Goal: Task Accomplishment & Management: Use online tool/utility

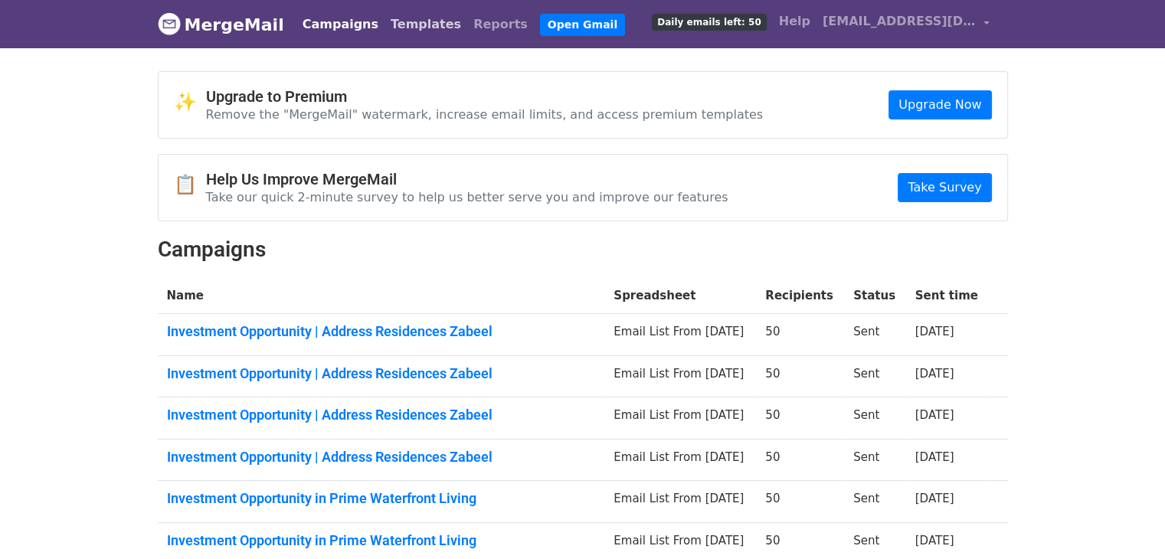
click at [417, 22] on link "Templates" at bounding box center [426, 24] width 83 height 31
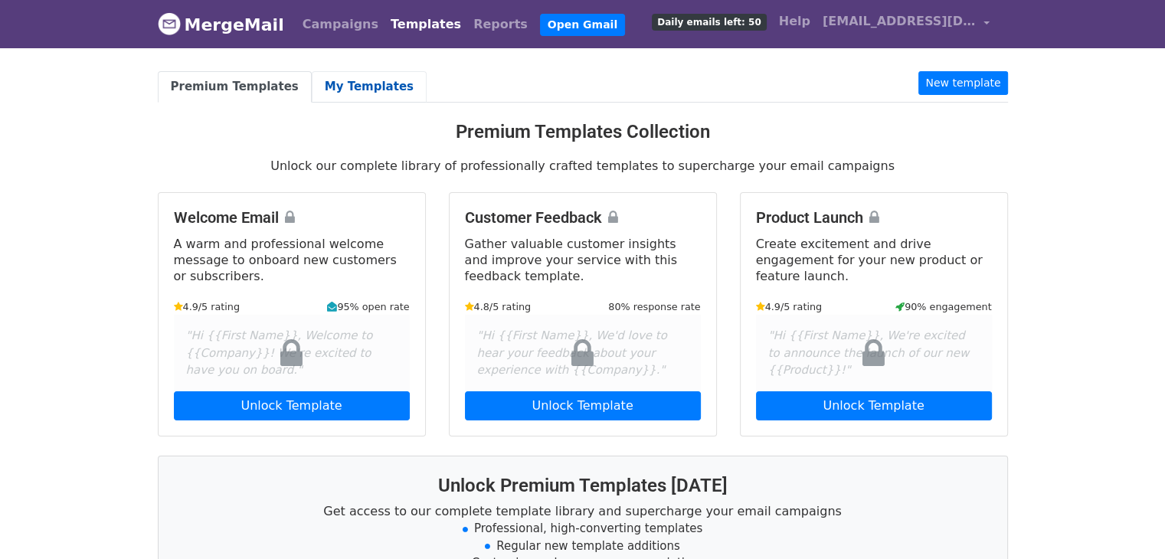
click at [365, 82] on link "My Templates" at bounding box center [369, 86] width 115 height 31
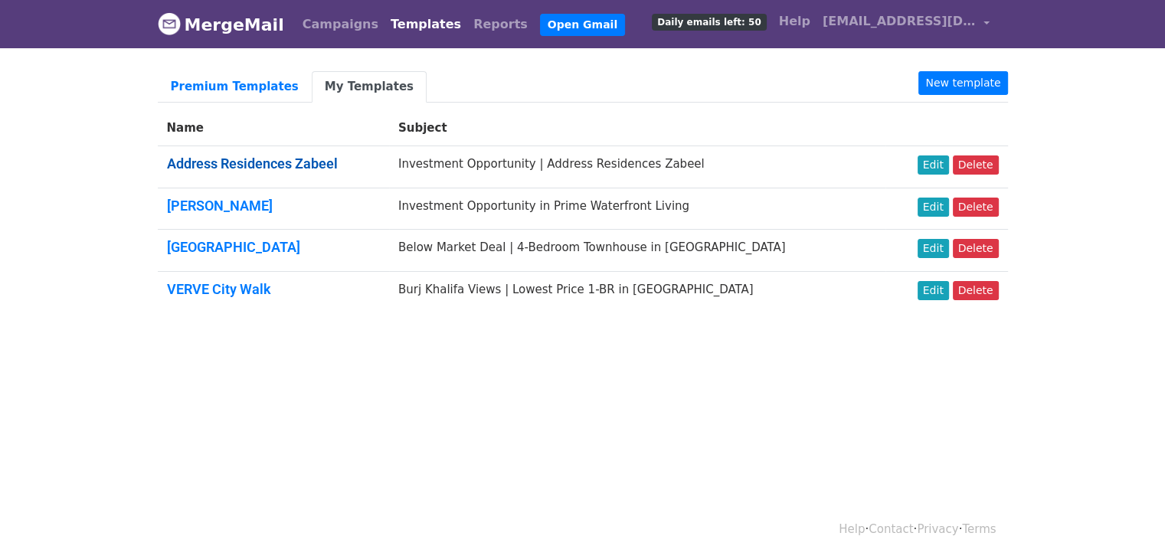
click at [281, 157] on link "Address Residences Zabeel" at bounding box center [252, 164] width 171 height 16
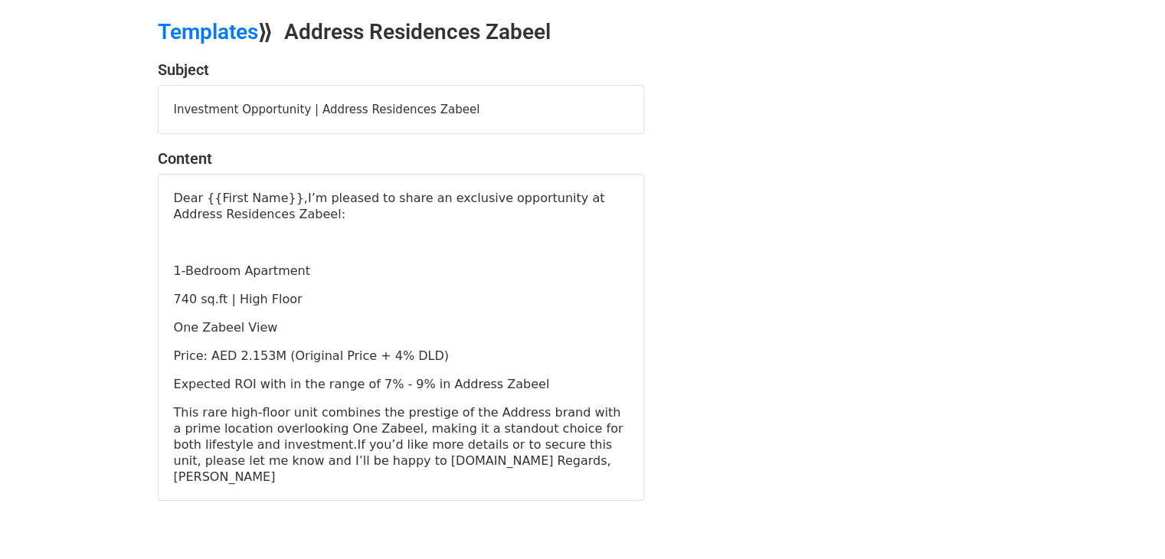
scroll to position [77, 0]
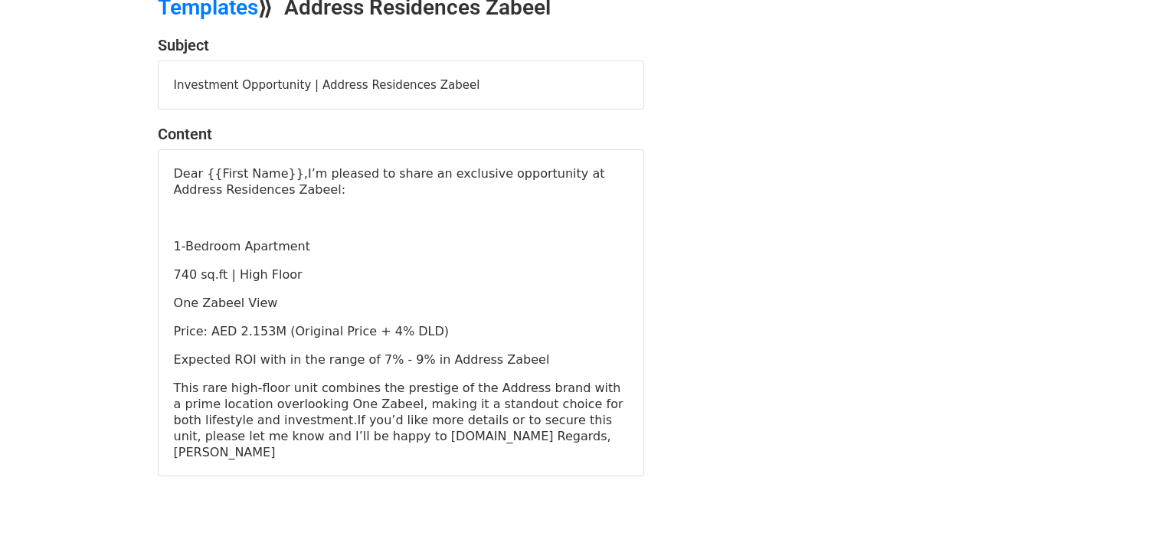
click at [258, 332] on p "Price: AED 2.153M (Original Price + 4% DLD)" at bounding box center [401, 331] width 454 height 16
click at [260, 329] on p "Price: AED 2.153M (Original Price + 4% DLD)" at bounding box center [401, 331] width 454 height 16
click at [268, 336] on p "Price: AED 2.153M (Original Price + 4% DLD)" at bounding box center [401, 331] width 454 height 16
click at [275, 333] on p "Price: AED 2.153M (Original Price + 4% DLD)" at bounding box center [401, 331] width 454 height 16
click at [275, 323] on p "Price: AED 2.153M (Original Price + 4% DLD)" at bounding box center [401, 331] width 454 height 16
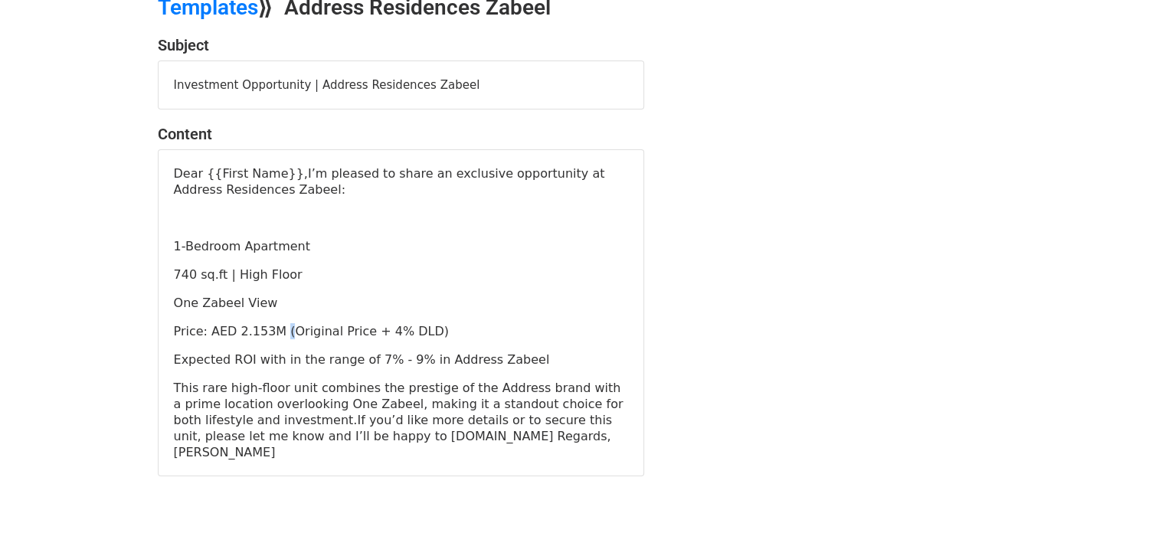
click at [275, 323] on p "Price: AED 2.153M (Original Price + 4% DLD)" at bounding box center [401, 331] width 454 height 16
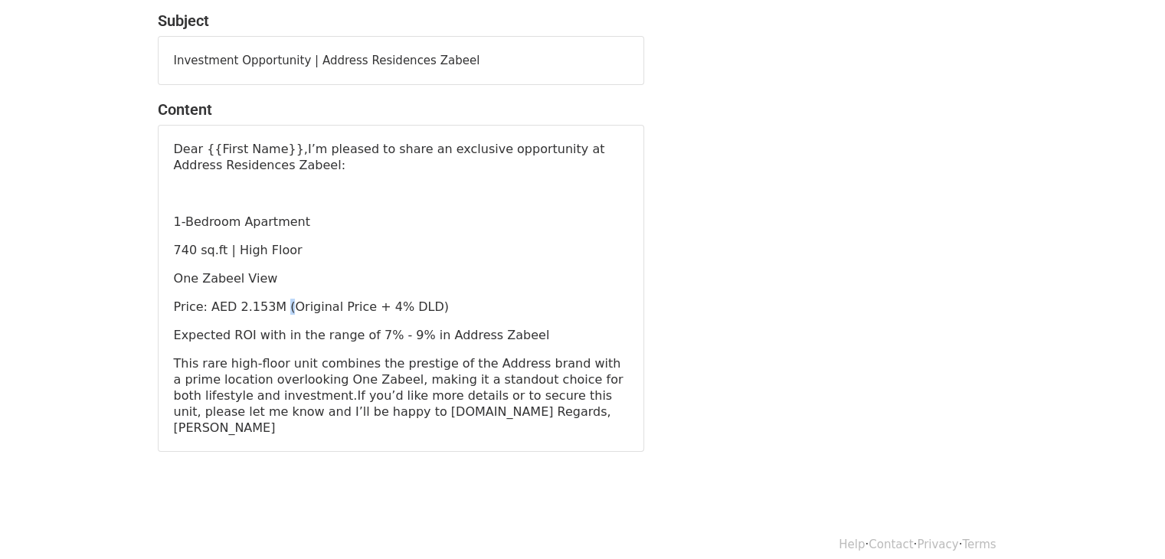
scroll to position [0, 0]
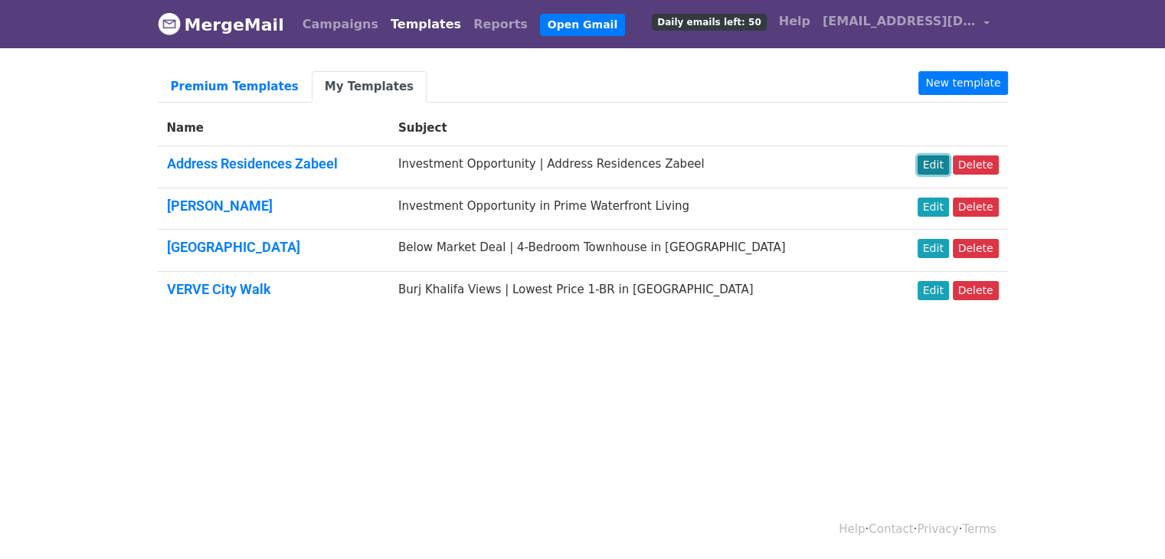
click at [933, 163] on link "Edit" at bounding box center [933, 165] width 31 height 19
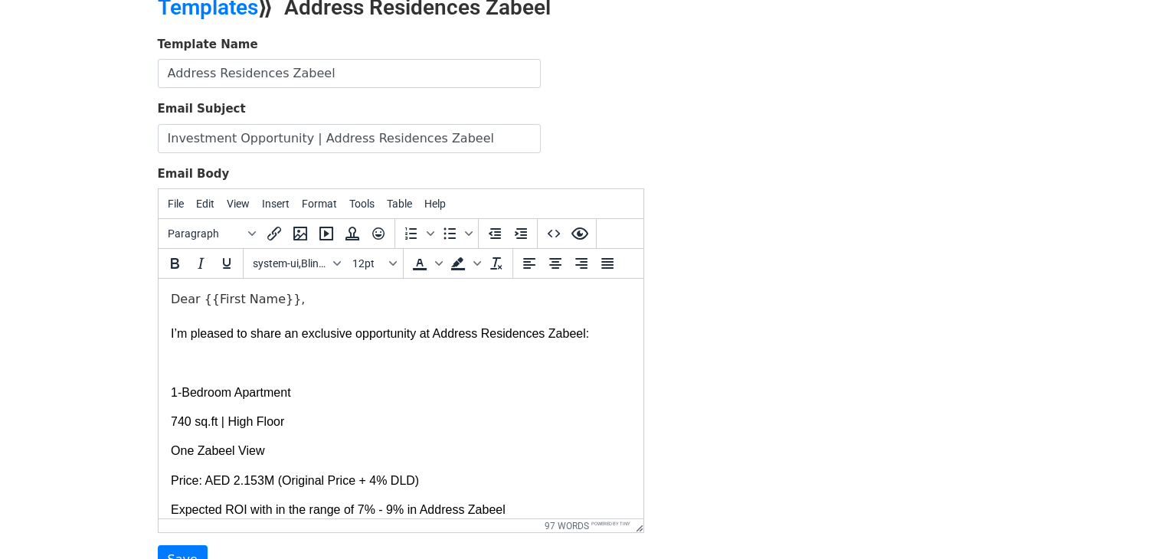
scroll to position [77, 0]
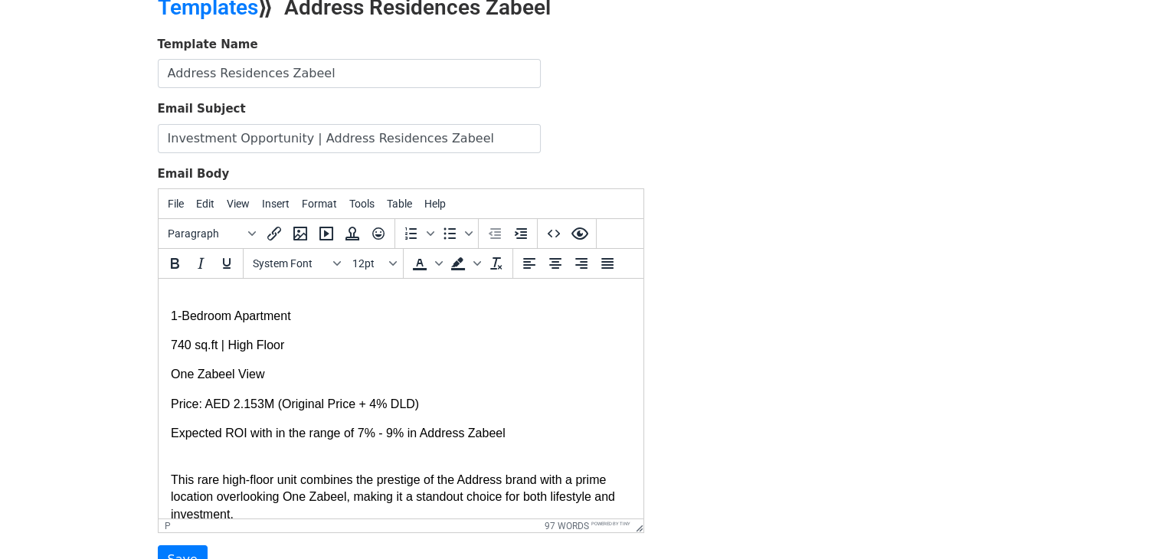
click at [257, 404] on p "Price: AED 2.153M (Original Price + 4% DLD)" at bounding box center [400, 404] width 461 height 17
click at [853, 249] on div "Template Name Address Residences Zabeel Email Subject Investment Opportunity | …" at bounding box center [583, 305] width 874 height 539
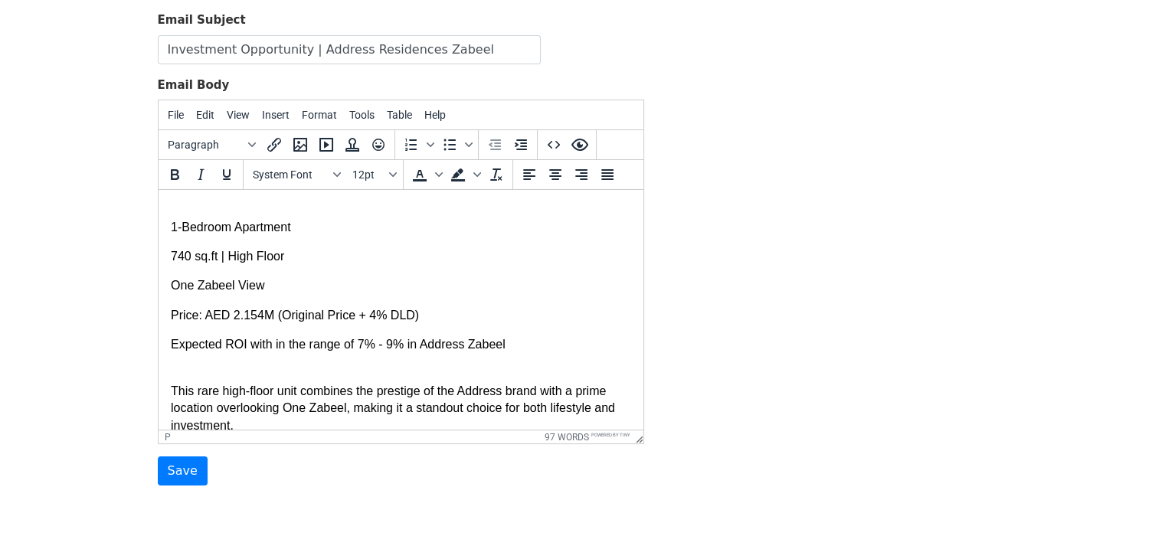
scroll to position [215, 0]
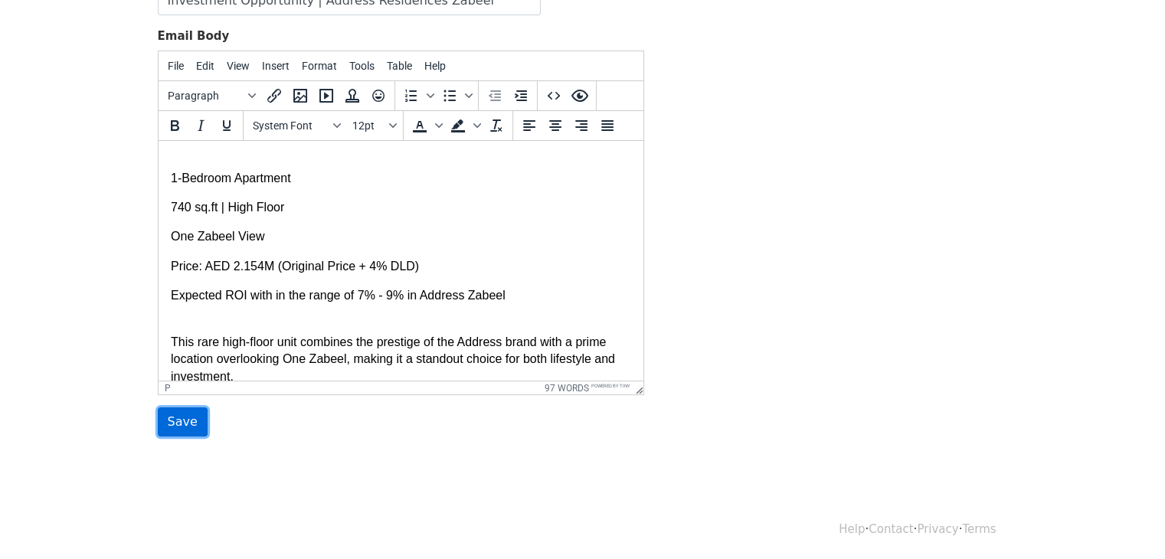
click at [170, 421] on input "Save" at bounding box center [183, 422] width 50 height 29
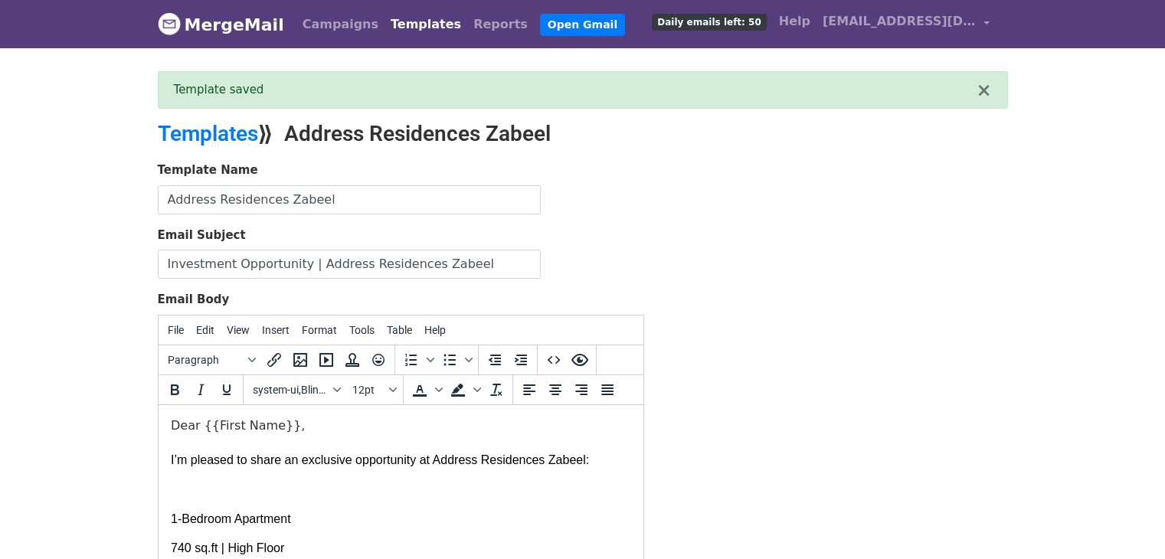
click at [240, 21] on link "MergeMail" at bounding box center [221, 24] width 126 height 32
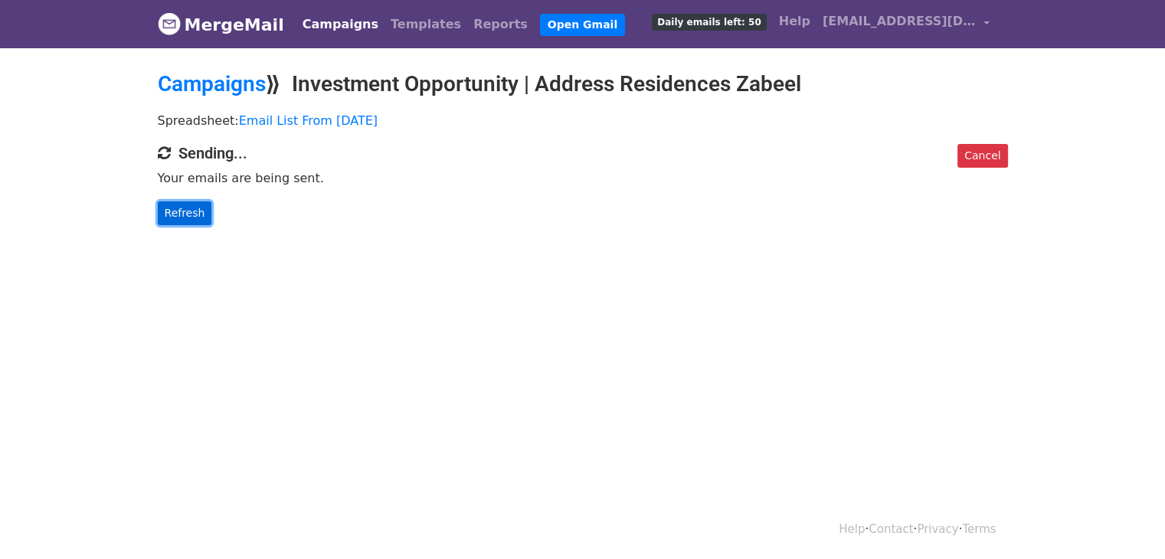
click at [177, 203] on link "Refresh" at bounding box center [185, 214] width 54 height 24
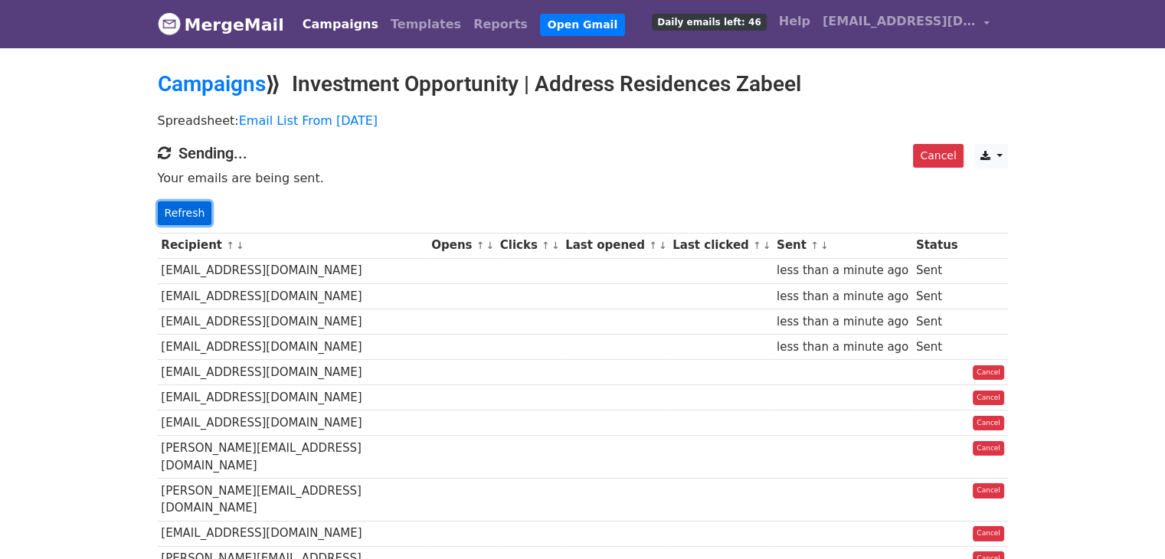
click at [187, 210] on link "Refresh" at bounding box center [185, 214] width 54 height 24
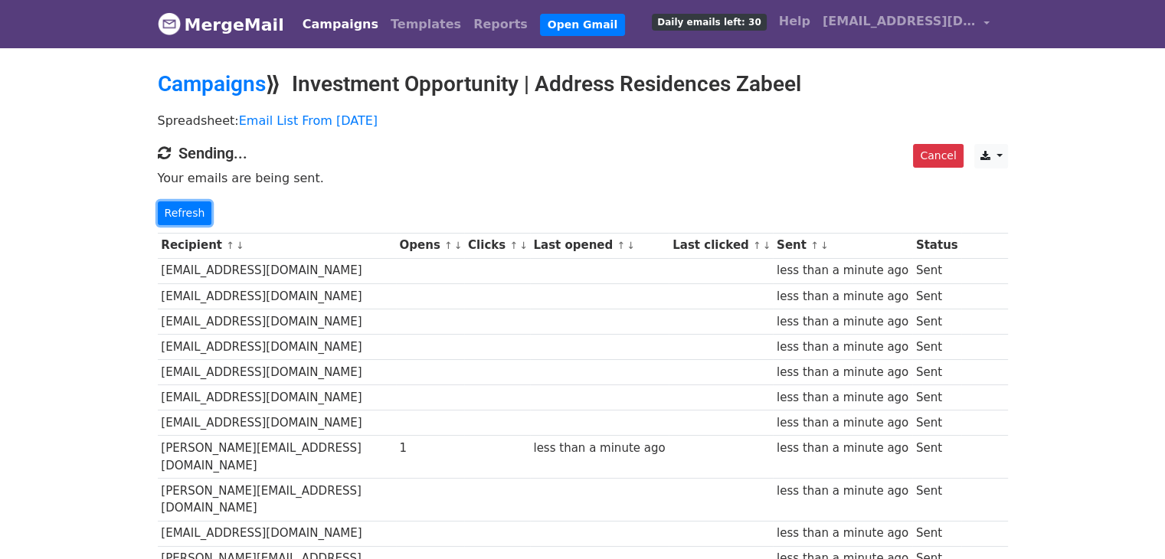
click at [187, 210] on link "Refresh" at bounding box center [185, 214] width 54 height 24
click at [203, 209] on link "Refresh" at bounding box center [185, 214] width 54 height 24
click at [202, 208] on link "Refresh" at bounding box center [185, 214] width 54 height 24
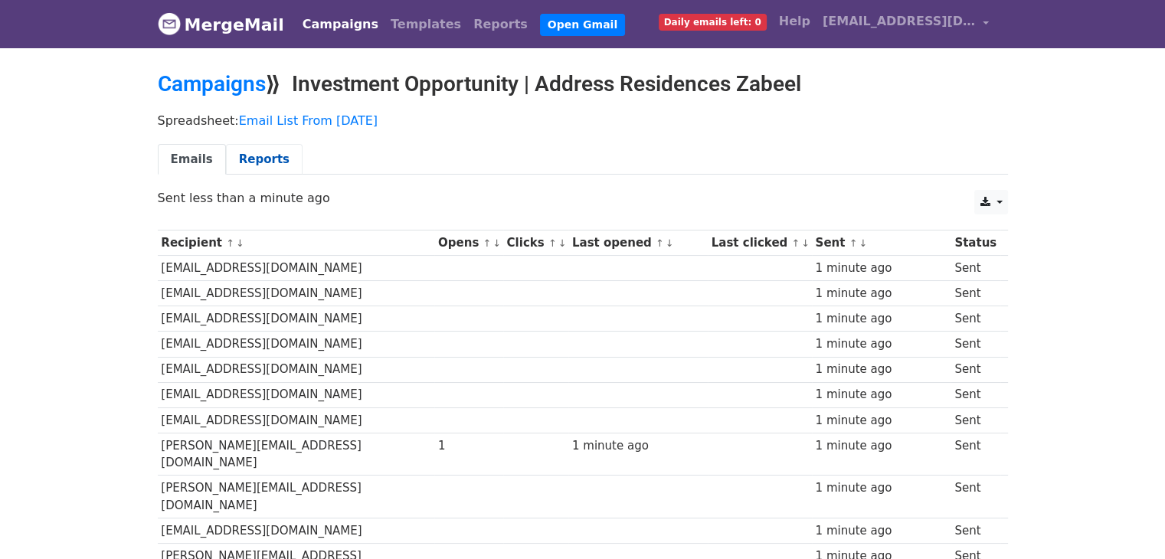
click at [256, 160] on link "Reports" at bounding box center [264, 159] width 77 height 31
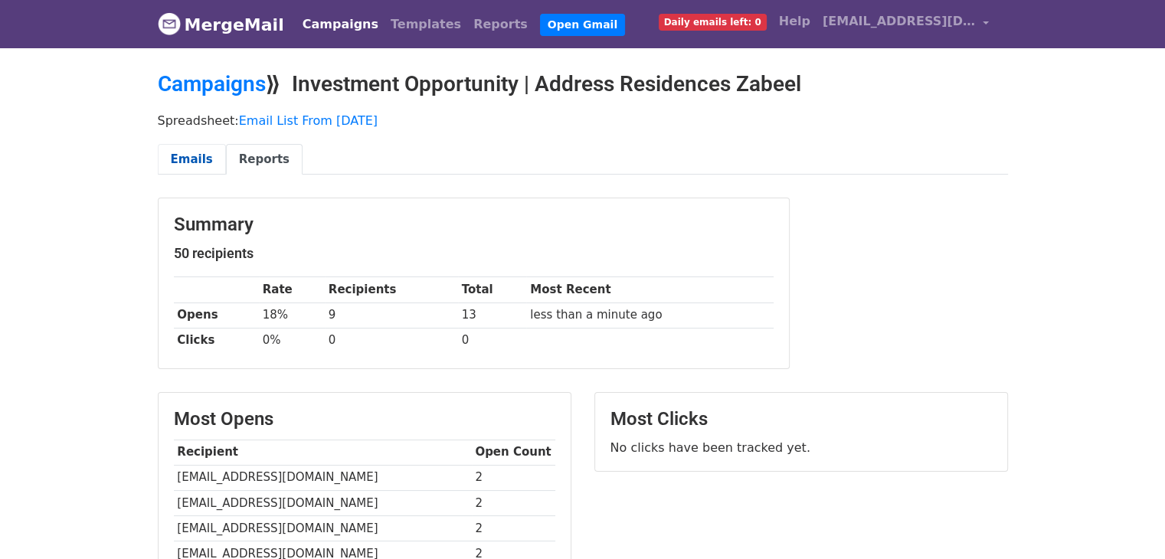
click at [162, 159] on link "Emails" at bounding box center [192, 159] width 68 height 31
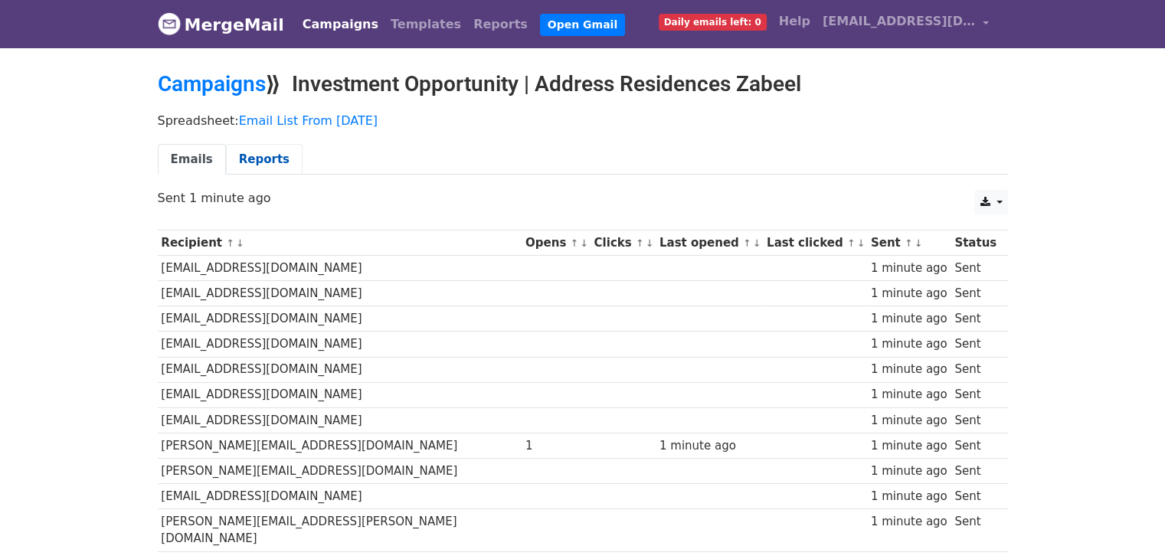
click at [270, 151] on link "Reports" at bounding box center [264, 159] width 77 height 31
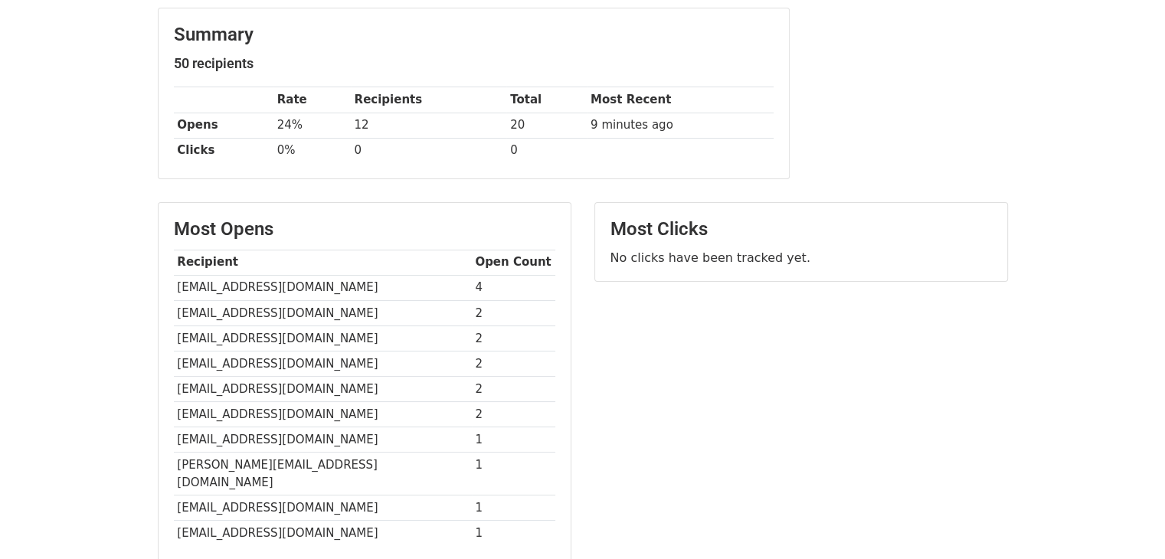
scroll to position [30, 0]
